Goal: Entertainment & Leisure: Consume media (video, audio)

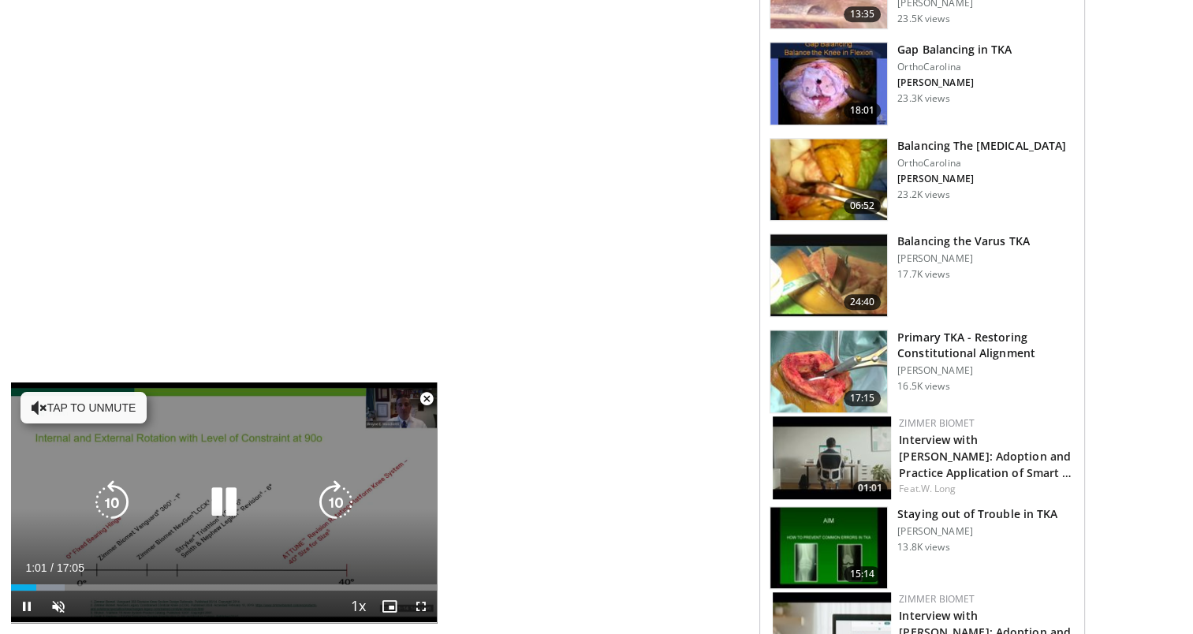
scroll to position [1341, 0]
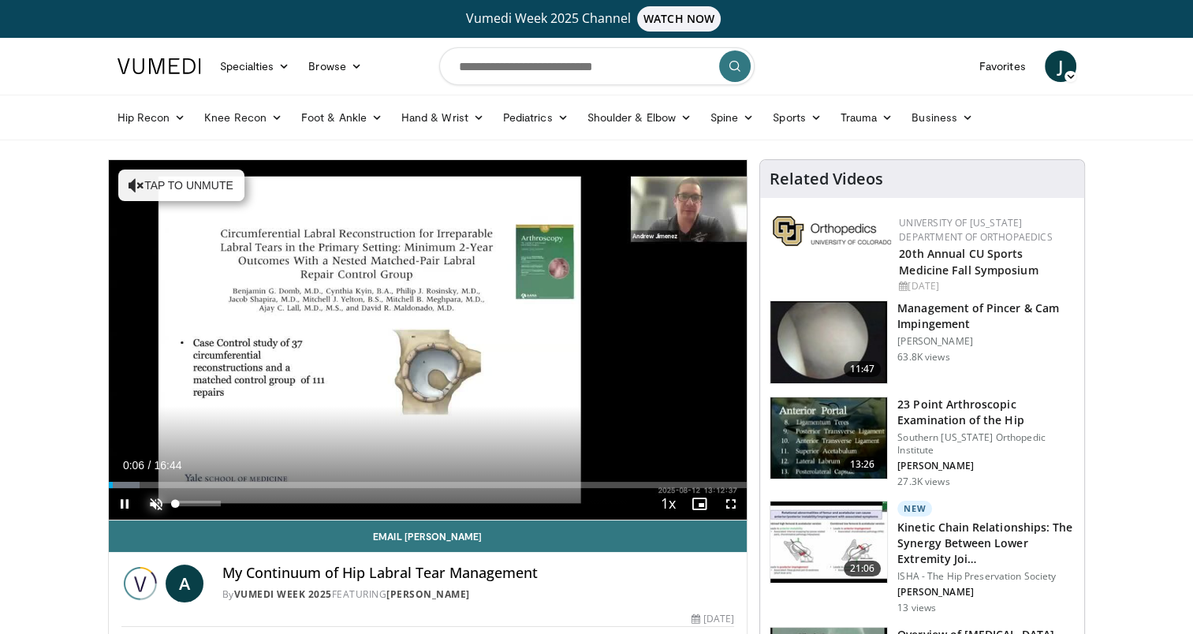
click at [155, 502] on span "Video Player" at bounding box center [156, 504] width 32 height 32
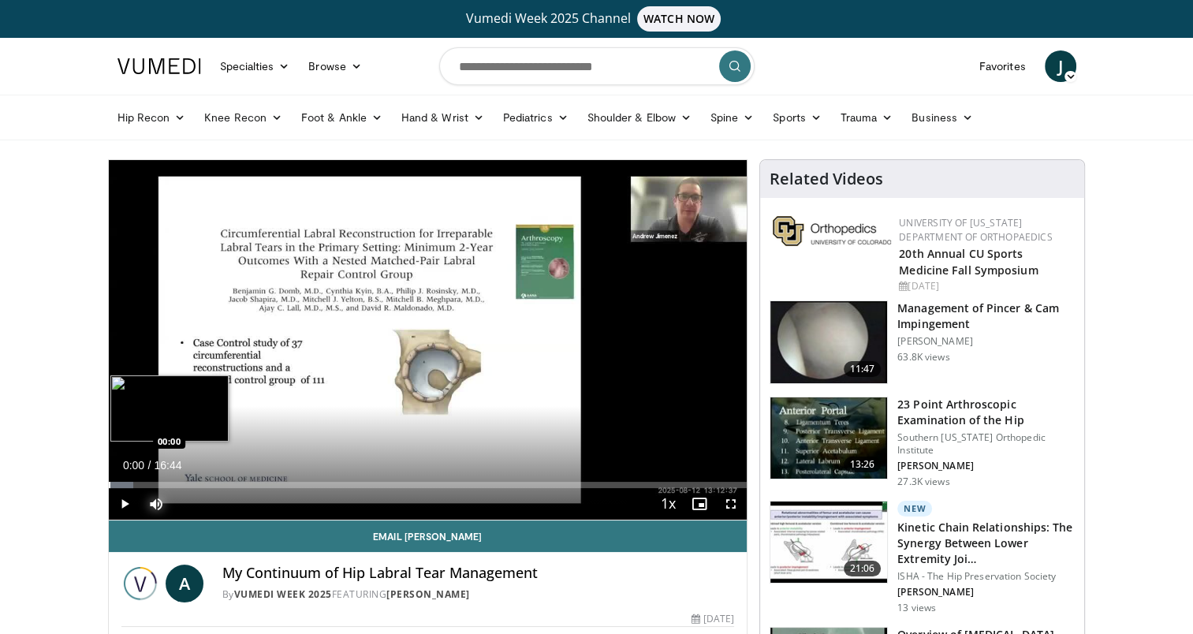
drag, startPoint x: 158, startPoint y: 484, endPoint x: 107, endPoint y: 484, distance: 50.5
click at [109, 484] on div "Progress Bar" at bounding box center [110, 485] width 2 height 6
